Goal: Task Accomplishment & Management: Manage account settings

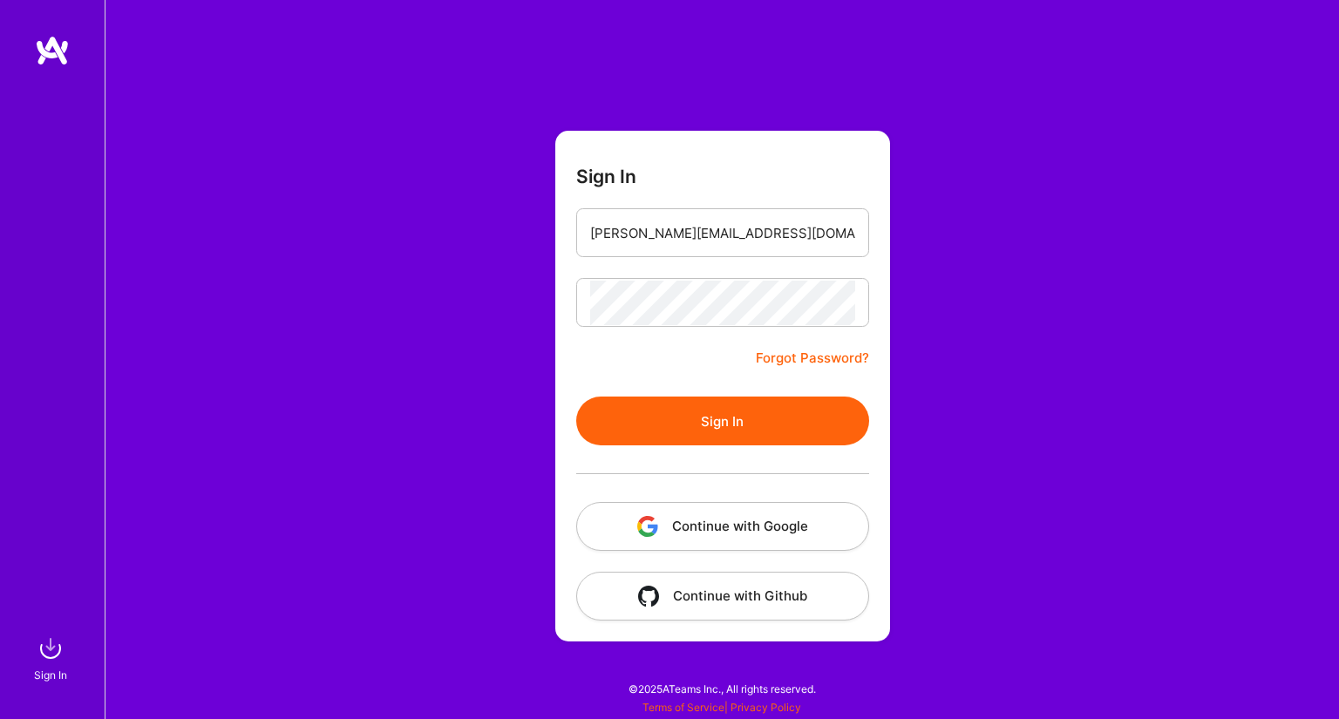
click at [730, 410] on button "Sign In" at bounding box center [722, 421] width 293 height 49
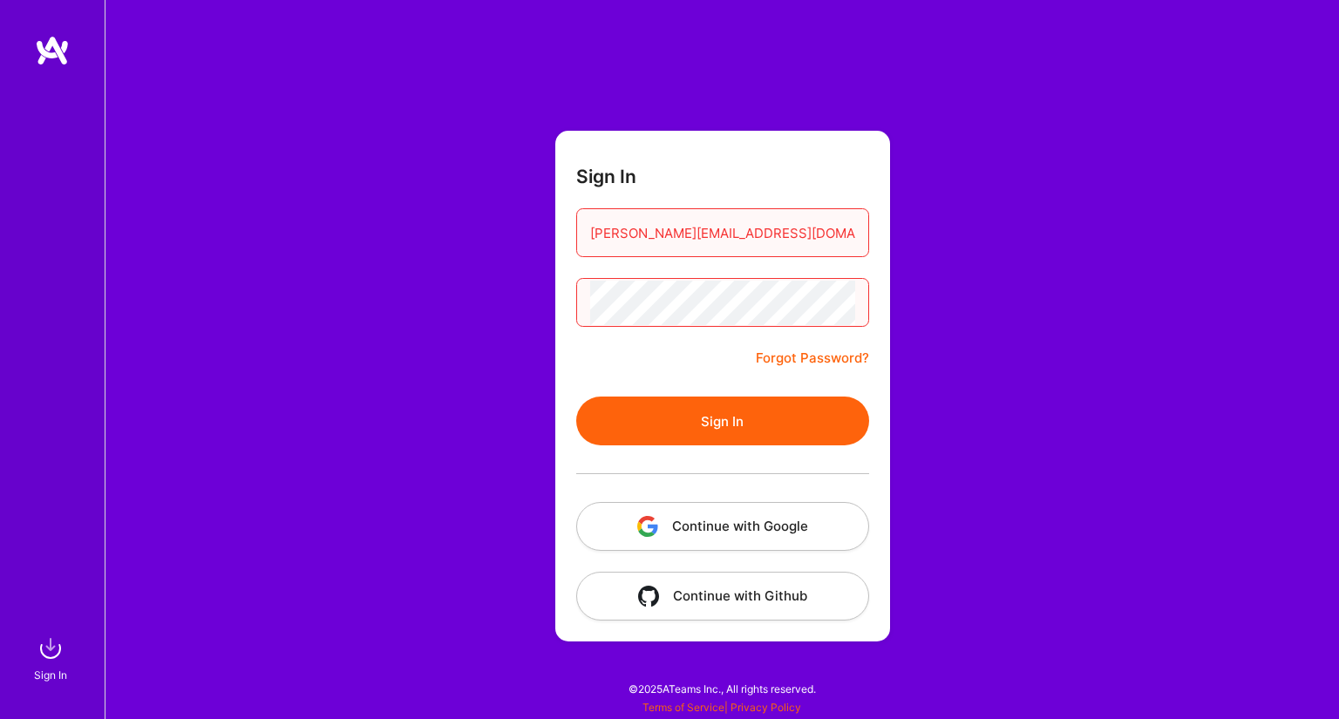
drag, startPoint x: 787, startPoint y: 232, endPoint x: 536, endPoint y: 221, distance: 251.4
click at [536, 221] on div "Sign In [PERSON_NAME][EMAIL_ADDRESS][DOMAIN_NAME] Forgot Password? Sign In Cont…" at bounding box center [722, 359] width 1235 height 719
type input "[PERSON_NAME][EMAIL_ADDRESS][DOMAIN_NAME]"
click at [726, 425] on button "Sign In" at bounding box center [722, 421] width 293 height 49
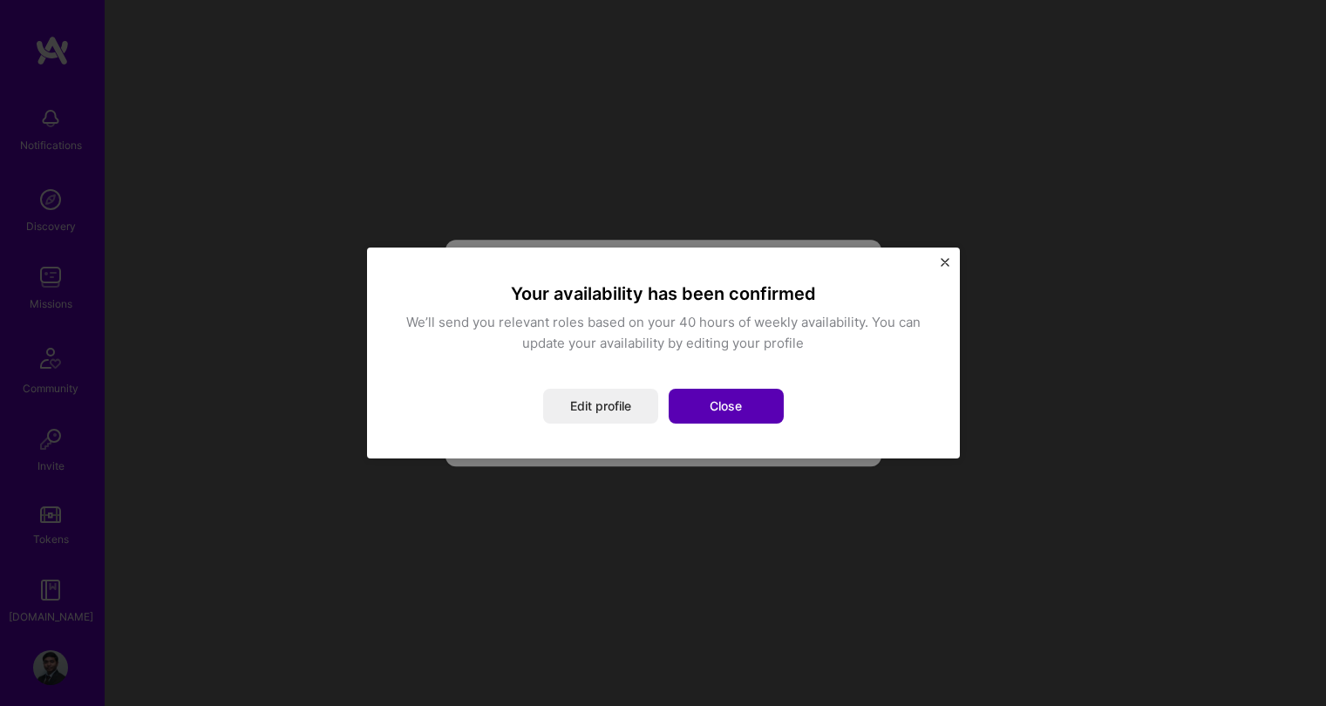
click at [720, 405] on button "Close" at bounding box center [726, 406] width 115 height 35
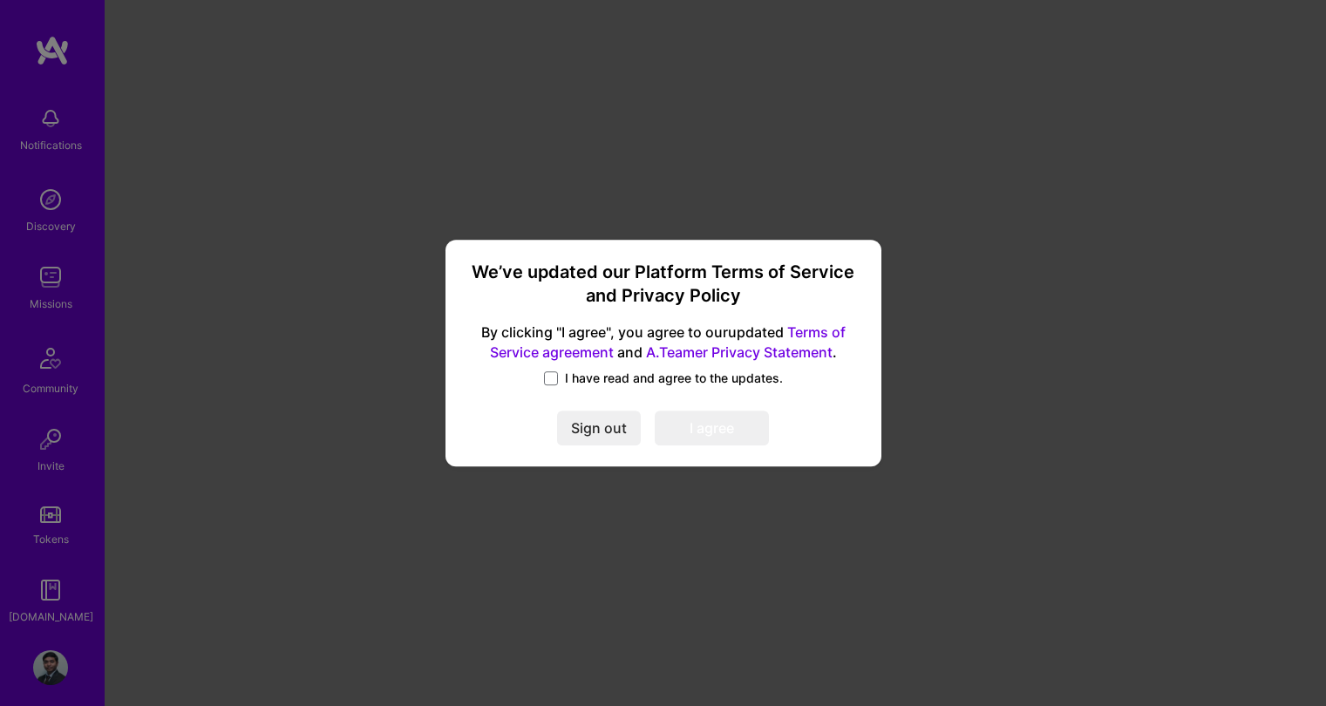
click at [668, 379] on span "I have read and agree to the updates." at bounding box center [674, 378] width 218 height 17
click at [0, 0] on input "I have read and agree to the updates." at bounding box center [0, 0] width 0 height 0
click at [704, 426] on button "I agree" at bounding box center [712, 428] width 114 height 35
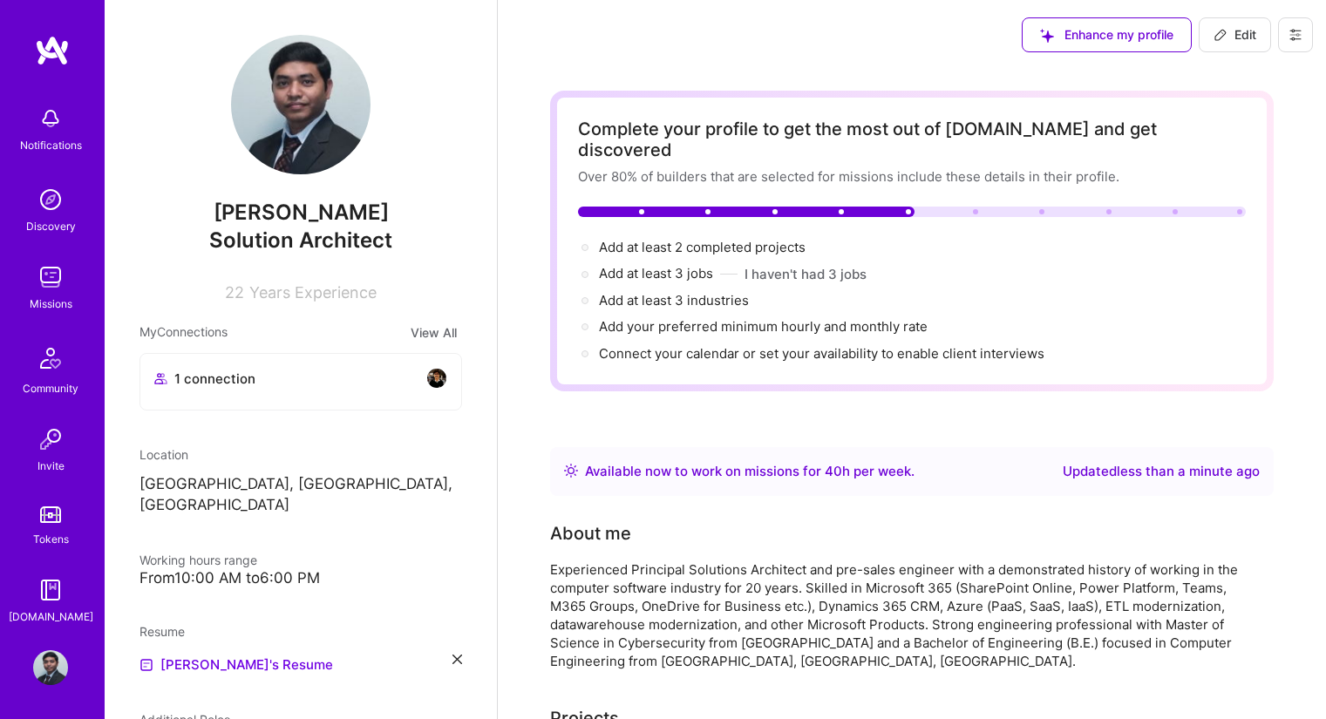
click at [279, 145] on img at bounding box center [301, 105] width 140 height 140
drag, startPoint x: 221, startPoint y: 290, endPoint x: 376, endPoint y: 291, distance: 154.3
click at [376, 291] on div "22 Years Experience" at bounding box center [301, 288] width 323 height 25
click at [41, 282] on img at bounding box center [50, 277] width 35 height 35
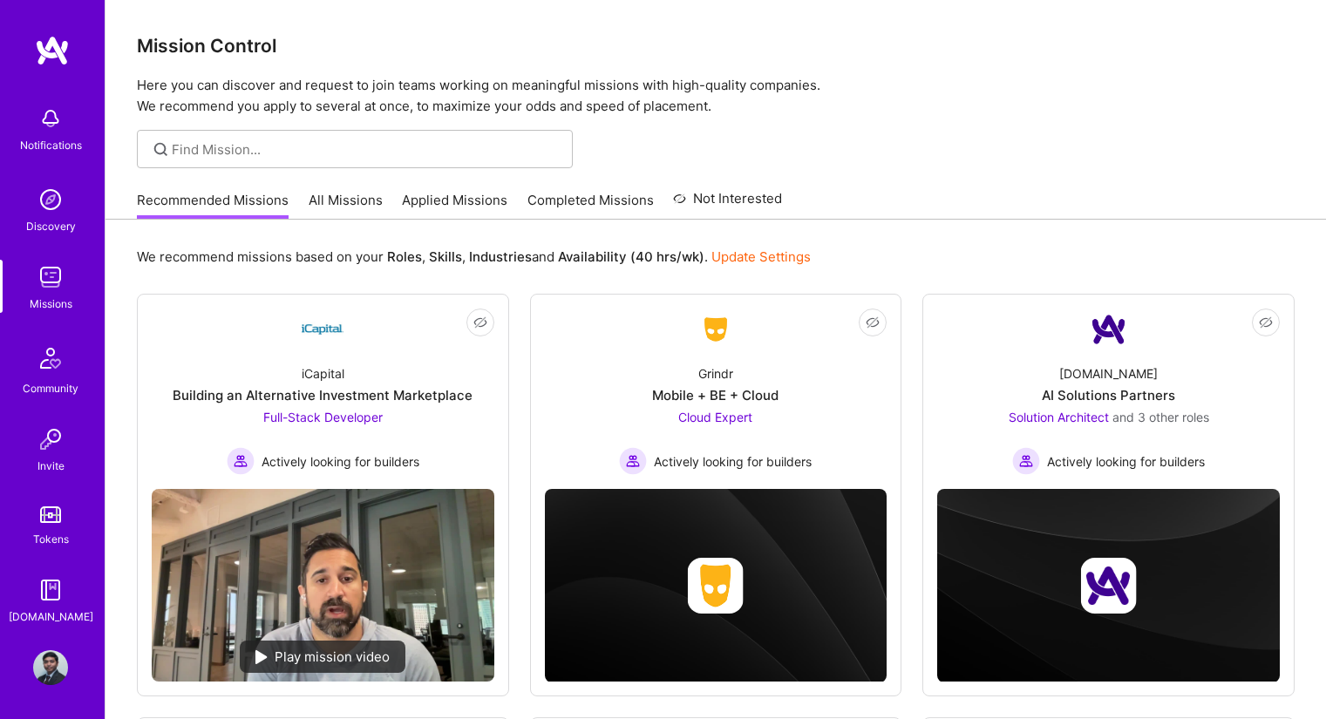
click at [330, 198] on link "All Missions" at bounding box center [346, 205] width 74 height 29
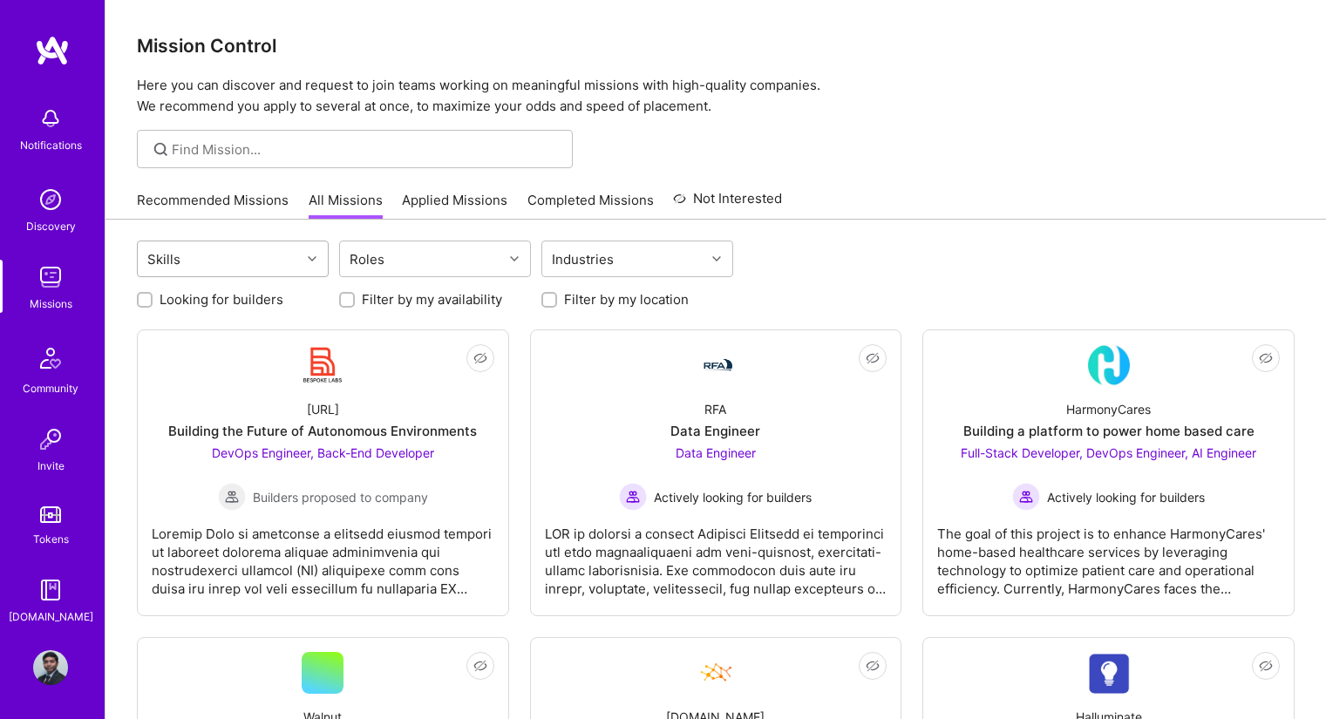
click at [315, 246] on div at bounding box center [314, 259] width 27 height 35
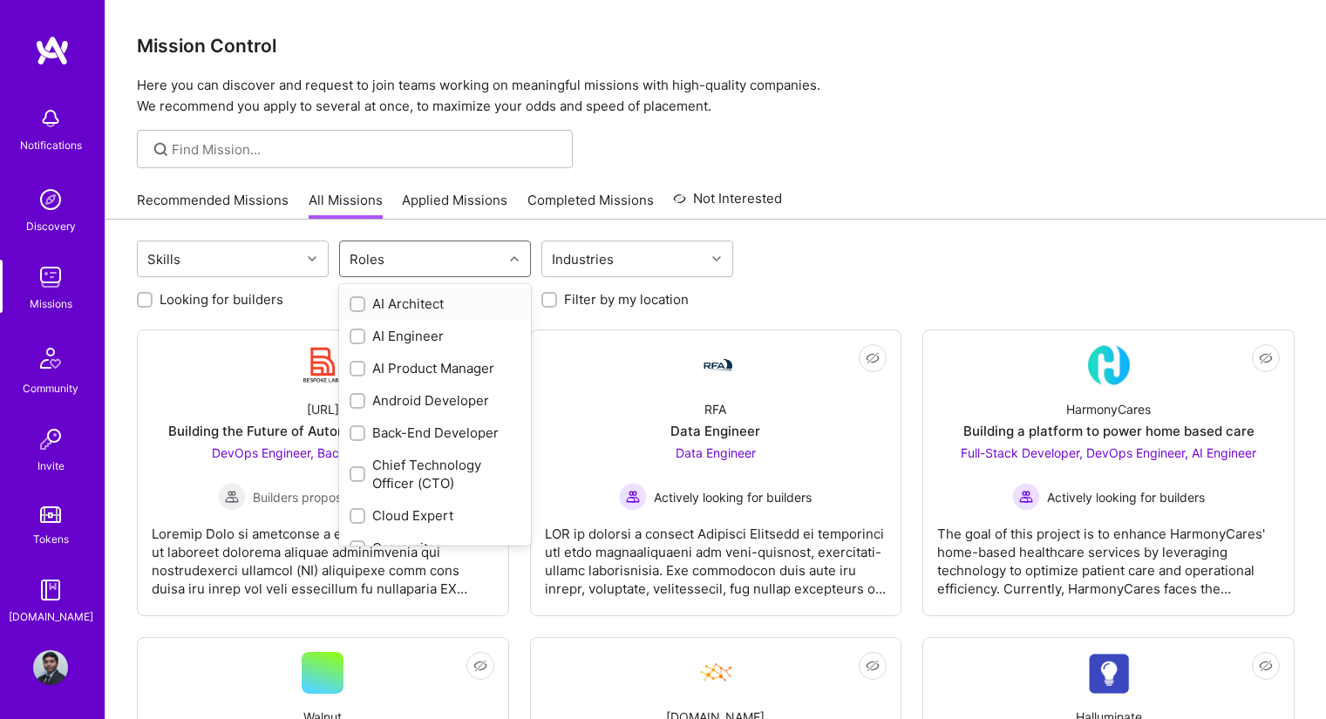
click at [476, 264] on div "Roles" at bounding box center [421, 259] width 163 height 35
click at [475, 263] on div "Roles" at bounding box center [421, 259] width 163 height 35
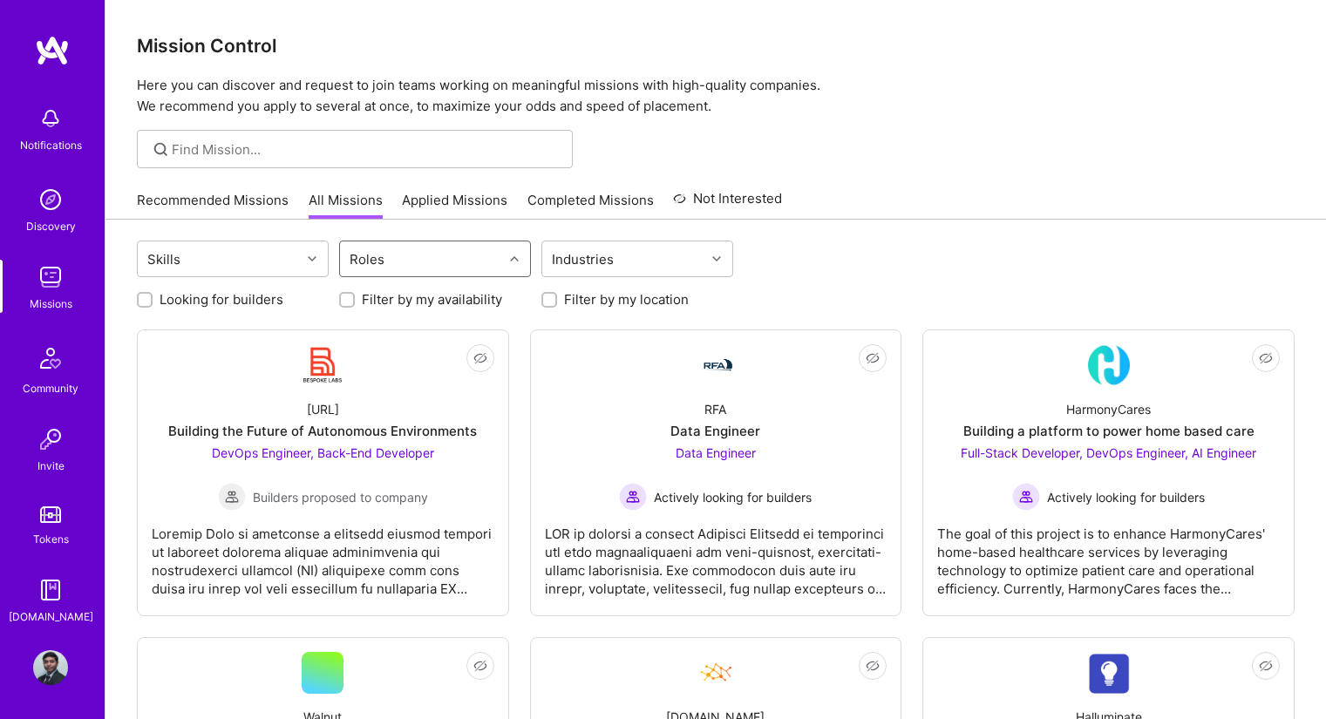
scroll to position [1, 0]
click at [47, 658] on img at bounding box center [50, 667] width 35 height 35
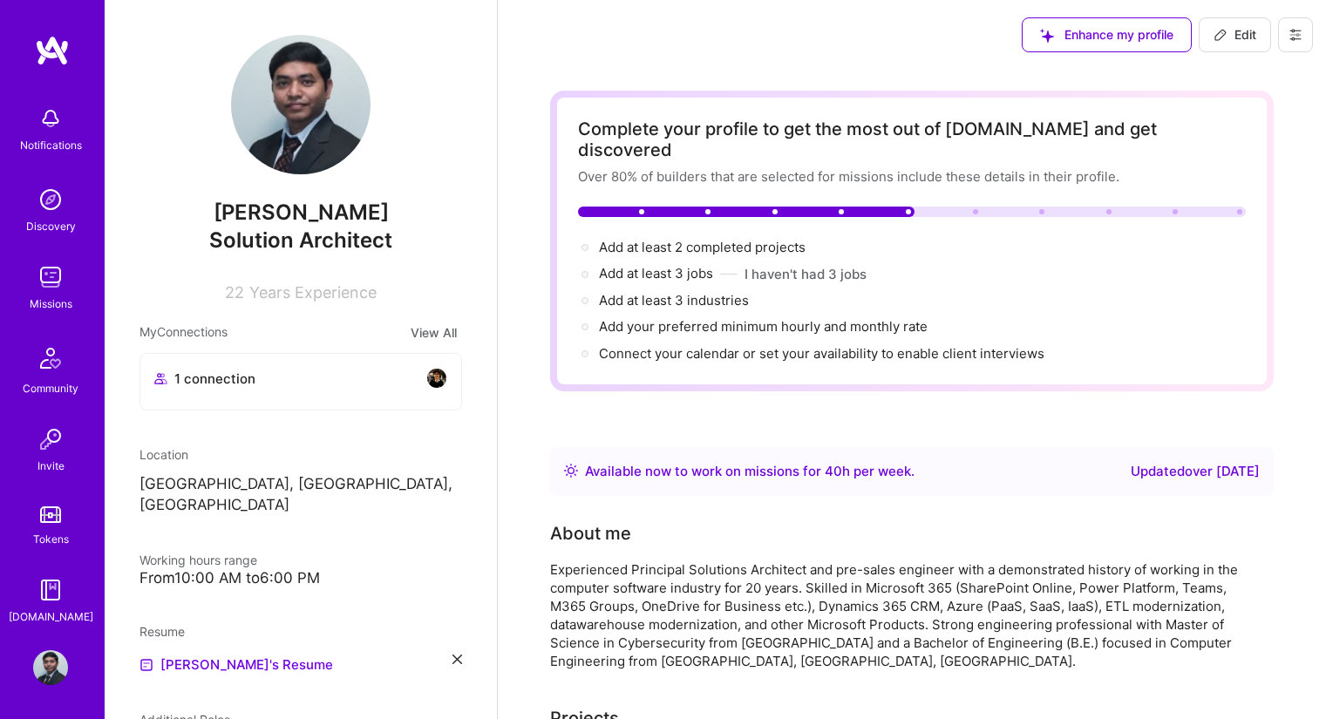
click at [46, 64] on img at bounding box center [52, 50] width 35 height 31
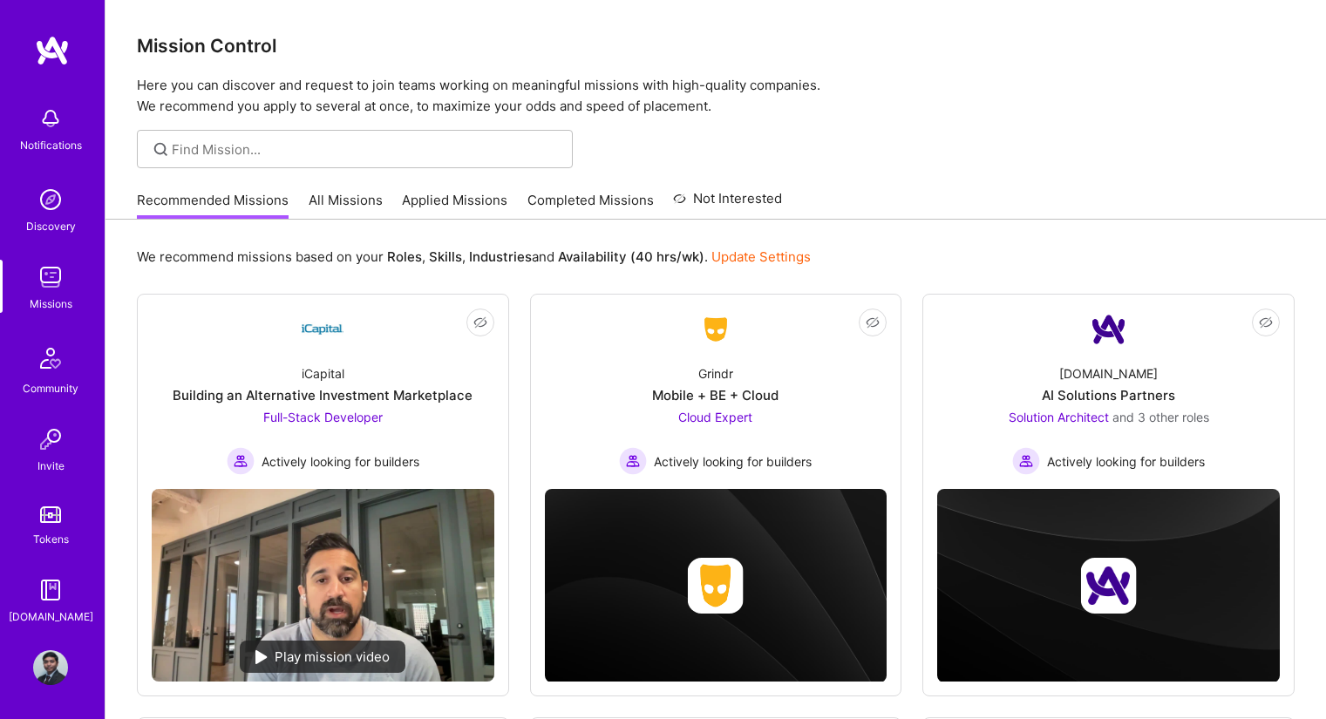
click at [43, 653] on img at bounding box center [50, 668] width 35 height 35
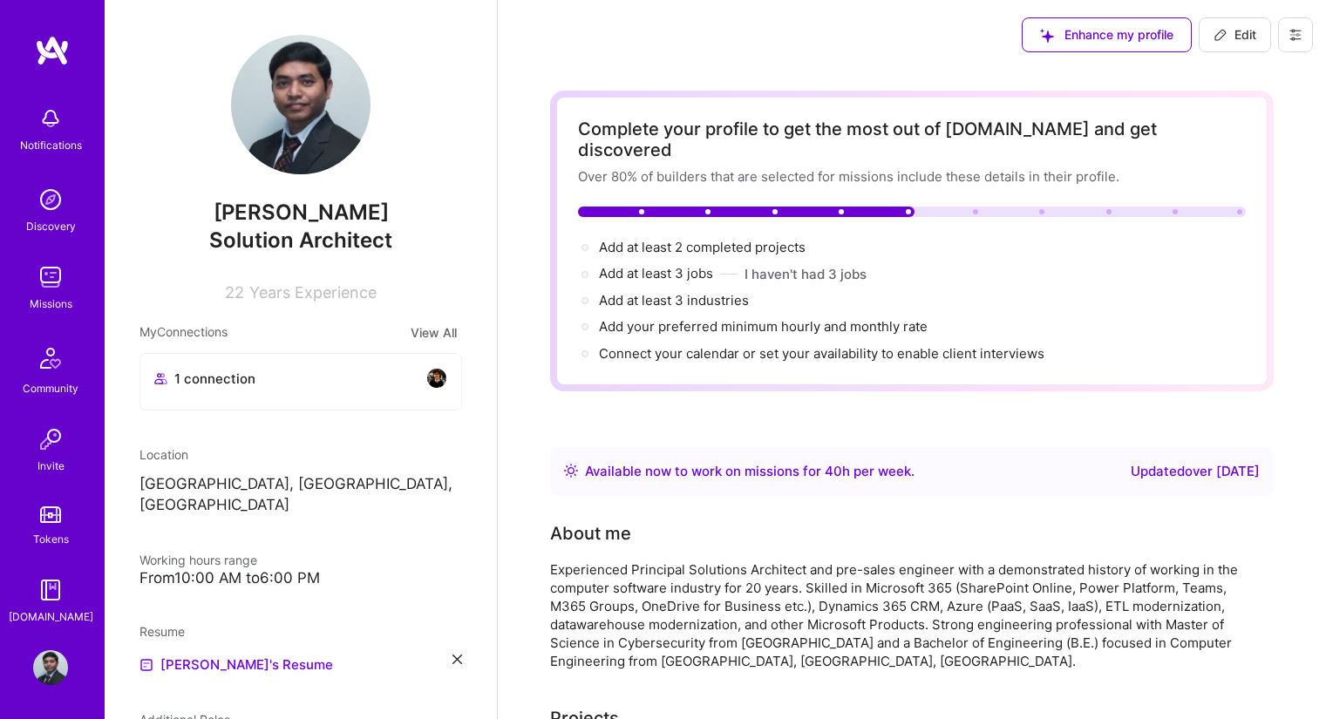
click at [1294, 41] on icon at bounding box center [1296, 35] width 14 height 14
click at [1234, 167] on button "Log Out" at bounding box center [1247, 163] width 131 height 44
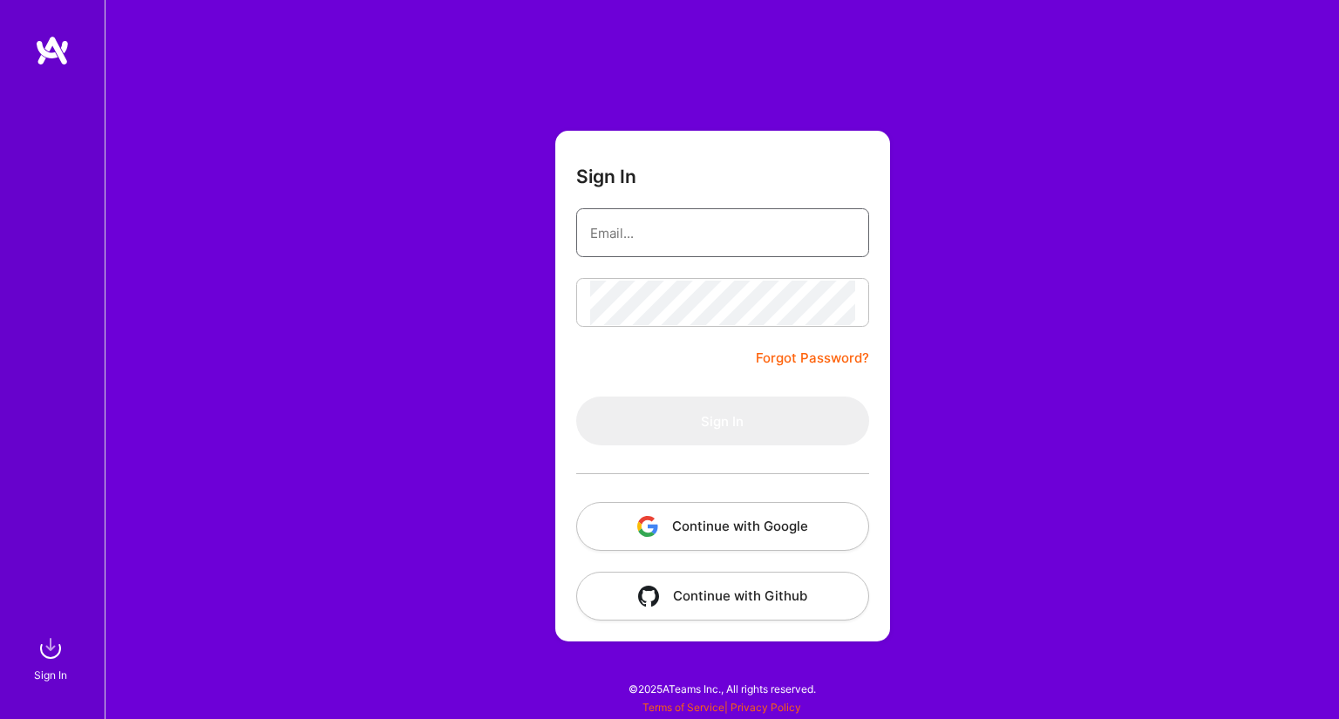
click at [699, 215] on input "email" at bounding box center [722, 233] width 265 height 44
